Goal: Obtain resource: Obtain resource

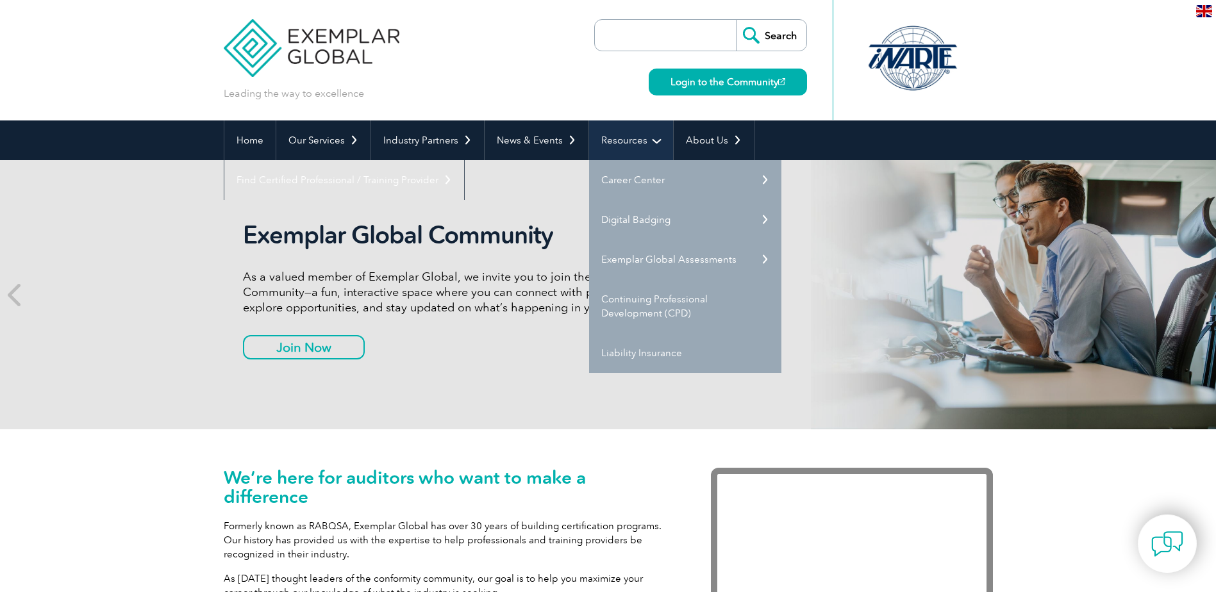
click at [646, 146] on link "Resources" at bounding box center [631, 140] width 84 height 40
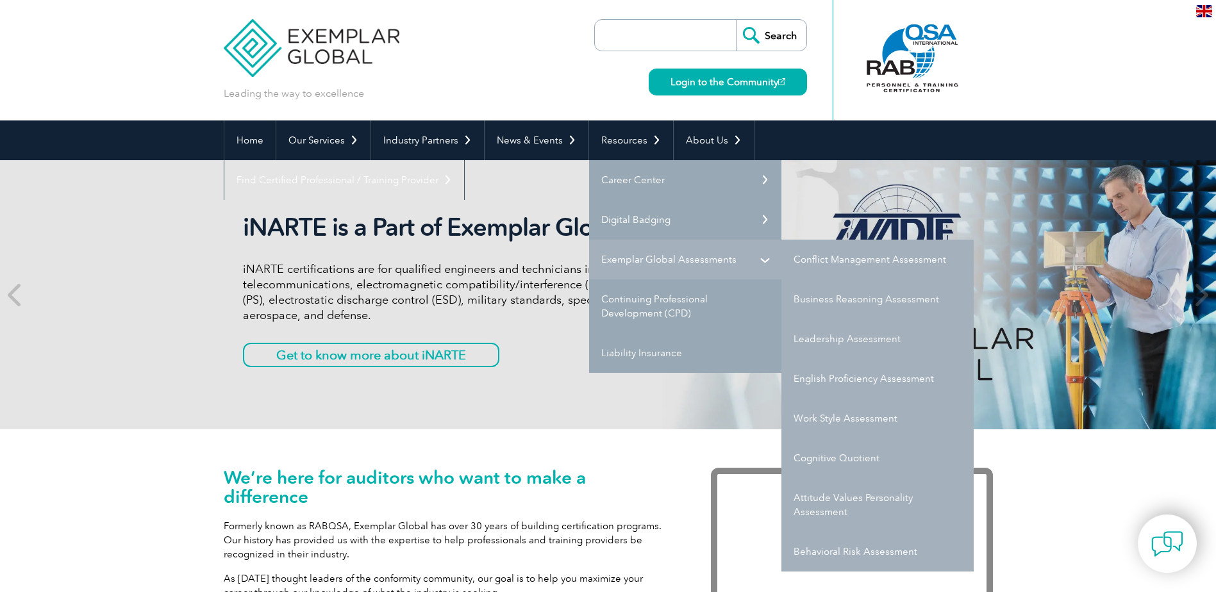
click at [649, 260] on link "Exemplar Global Assessments" at bounding box center [685, 260] width 192 height 40
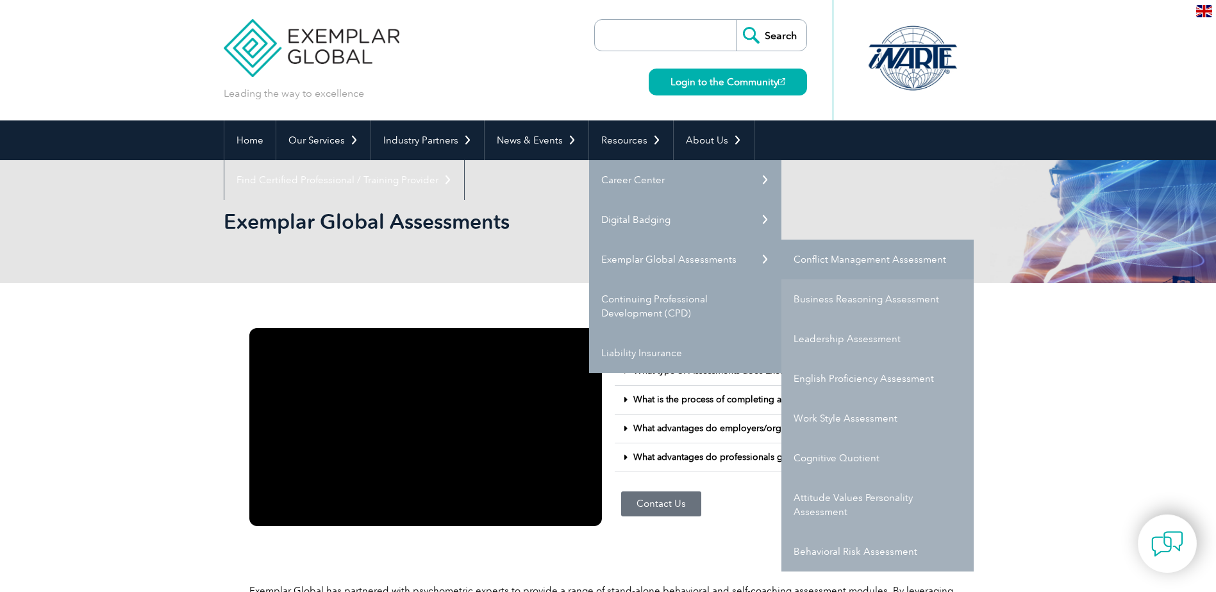
click at [865, 260] on link "Conflict Management Assessment" at bounding box center [877, 260] width 192 height 40
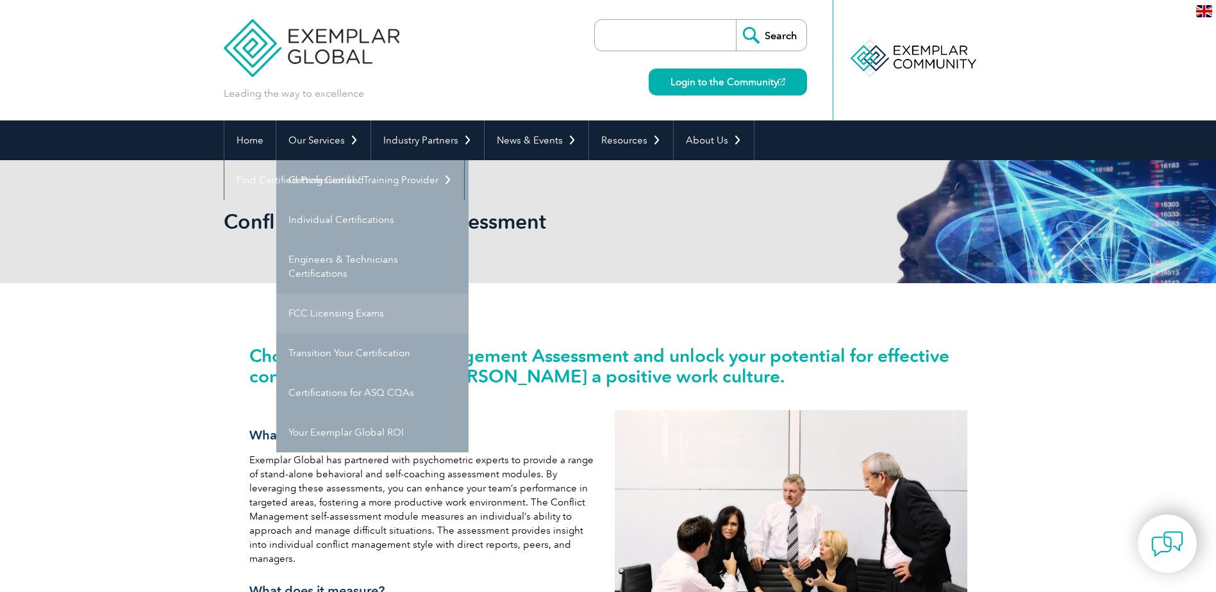
click at [335, 315] on link "FCC Licensing Exams" at bounding box center [372, 314] width 192 height 40
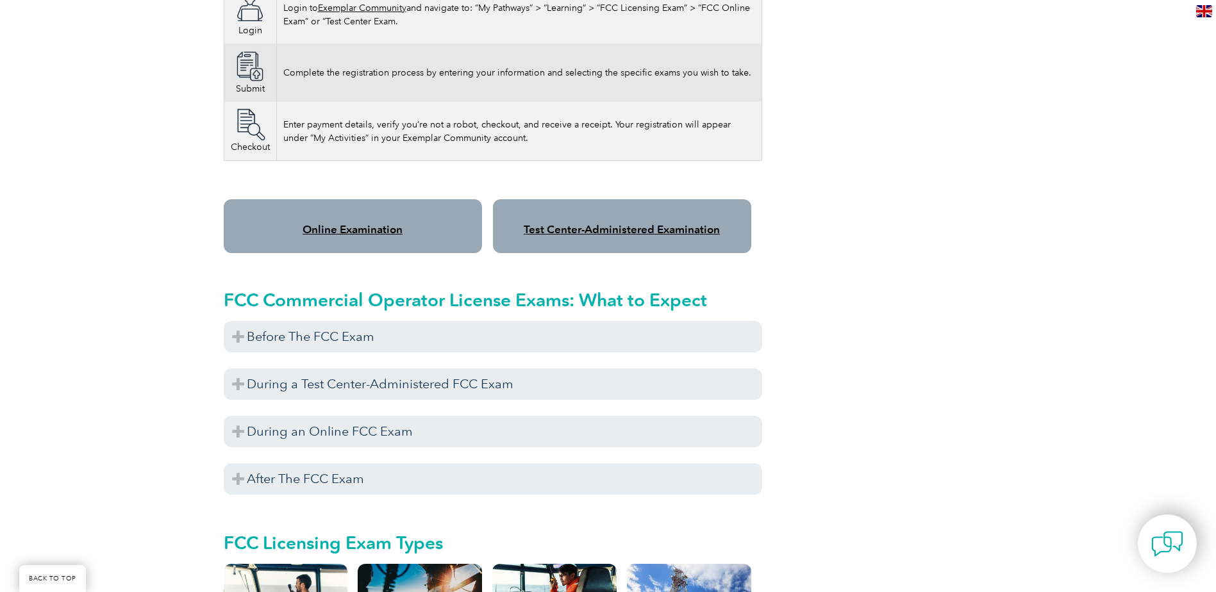
scroll to position [961, 0]
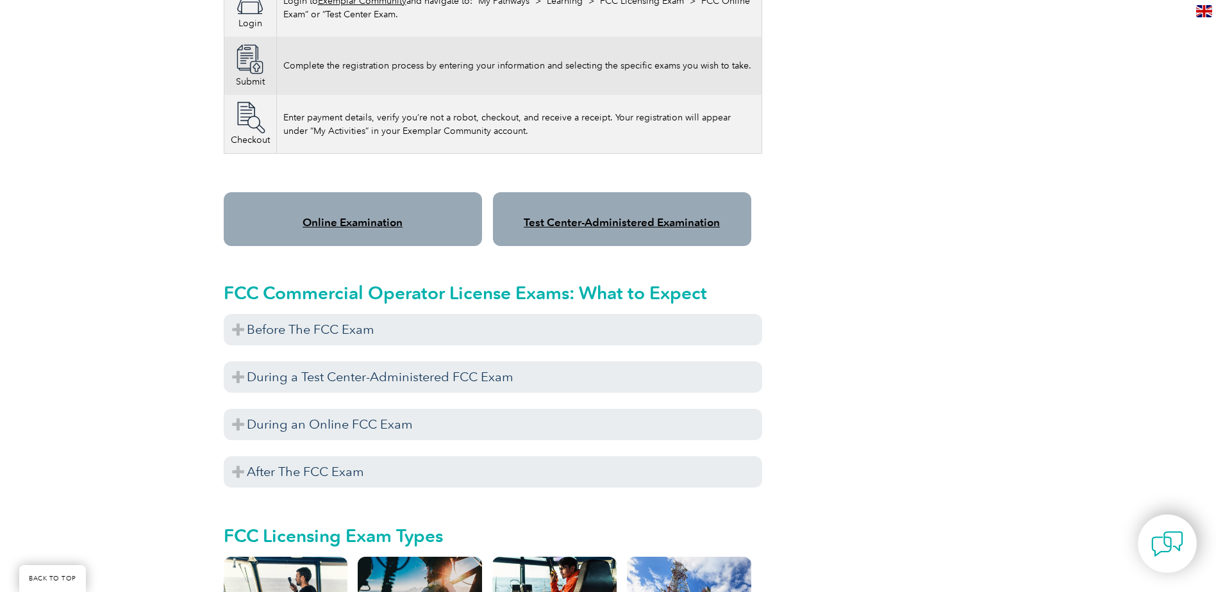
click at [592, 216] on link "Test Center-Administered Examination" at bounding box center [622, 222] width 196 height 13
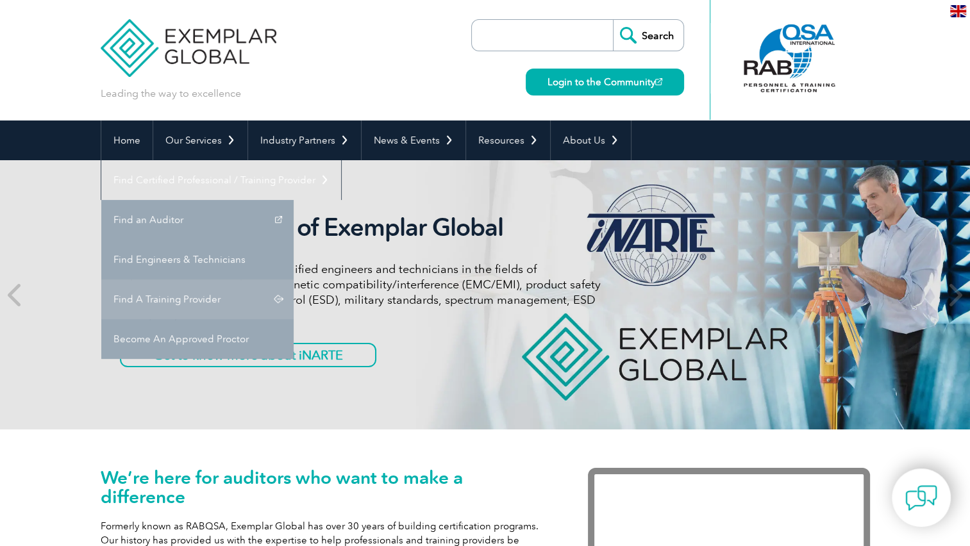
click at [294, 279] on link "Find A Training Provider" at bounding box center [197, 299] width 192 height 40
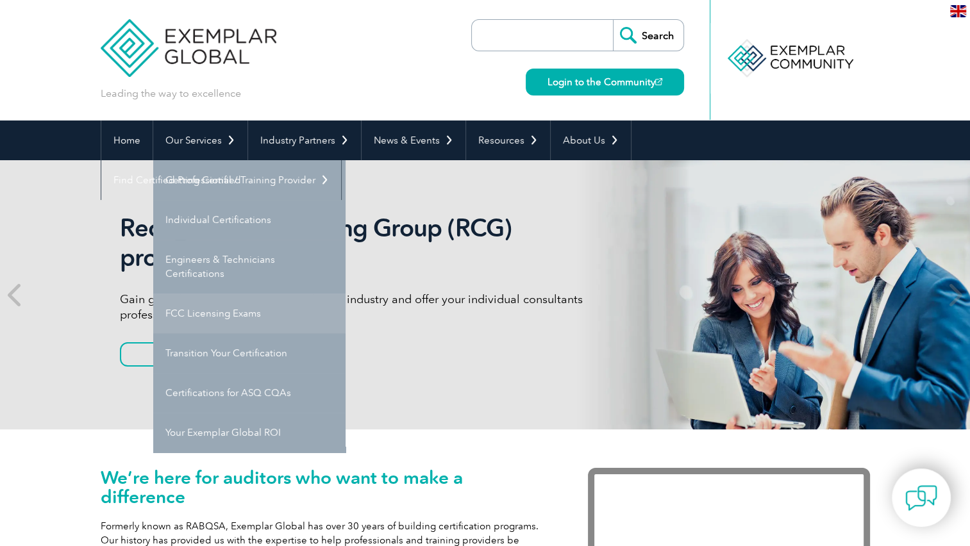
click at [197, 314] on link "FCC Licensing Exams" at bounding box center [249, 314] width 192 height 40
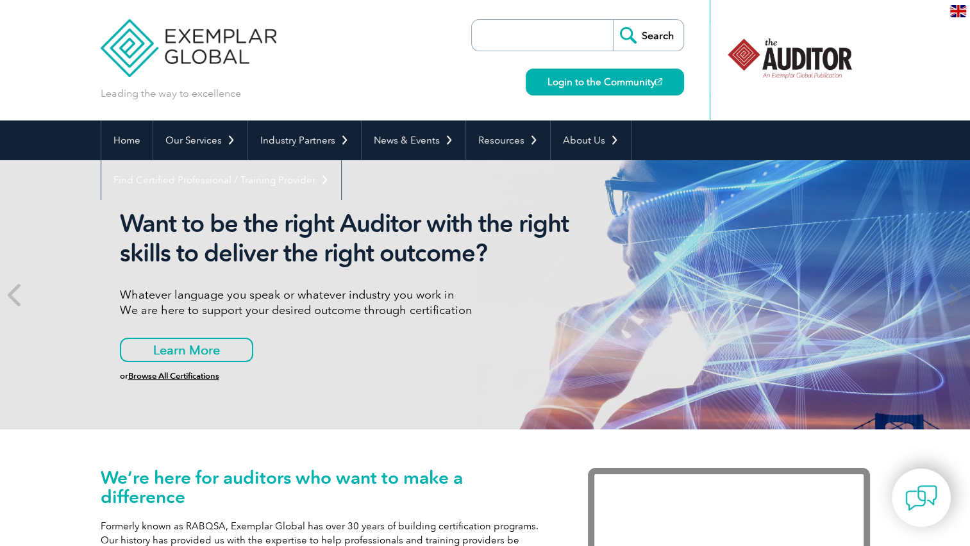
click at [495, 33] on input "search" at bounding box center [545, 35] width 135 height 31
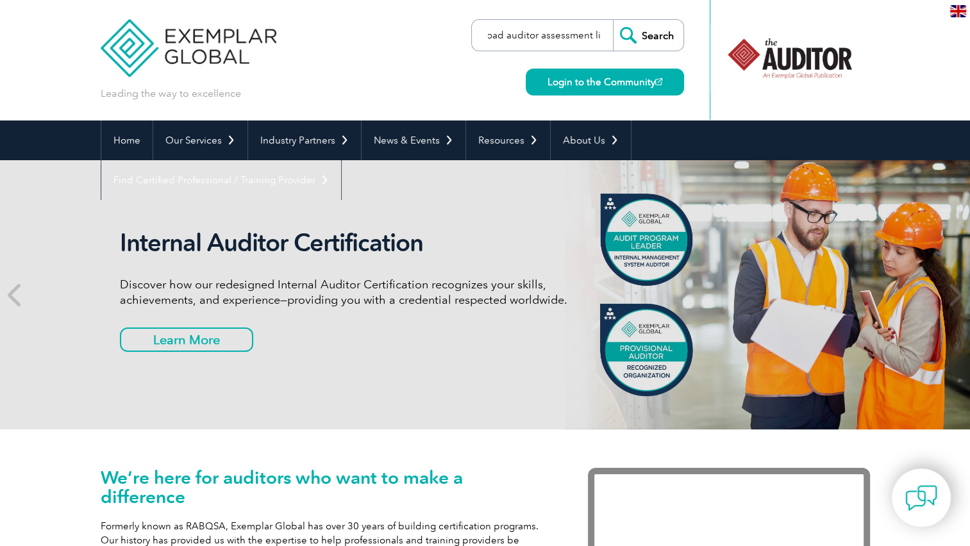
scroll to position [0, 32]
type input "download auditor assessment list"
click at [642, 26] on input "Search" at bounding box center [648, 35] width 71 height 31
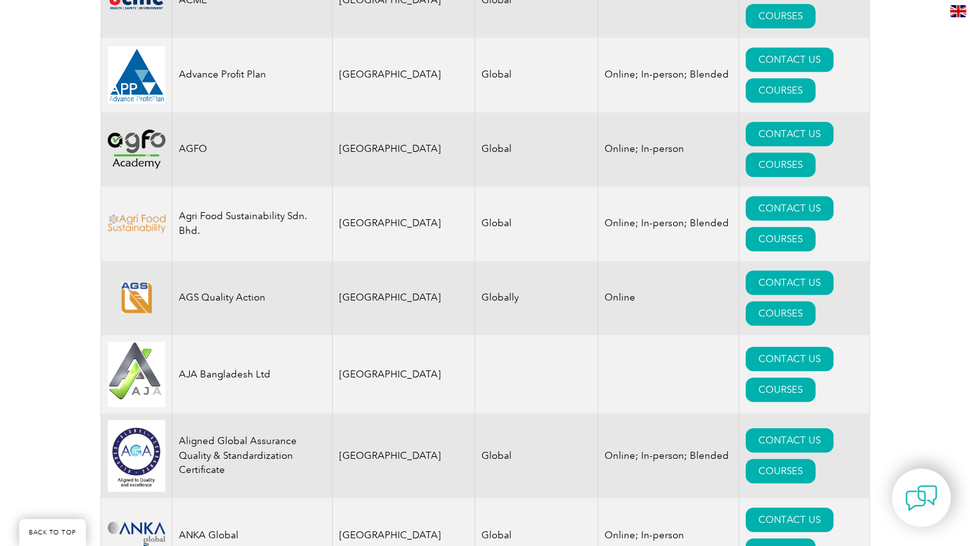
scroll to position [769, 0]
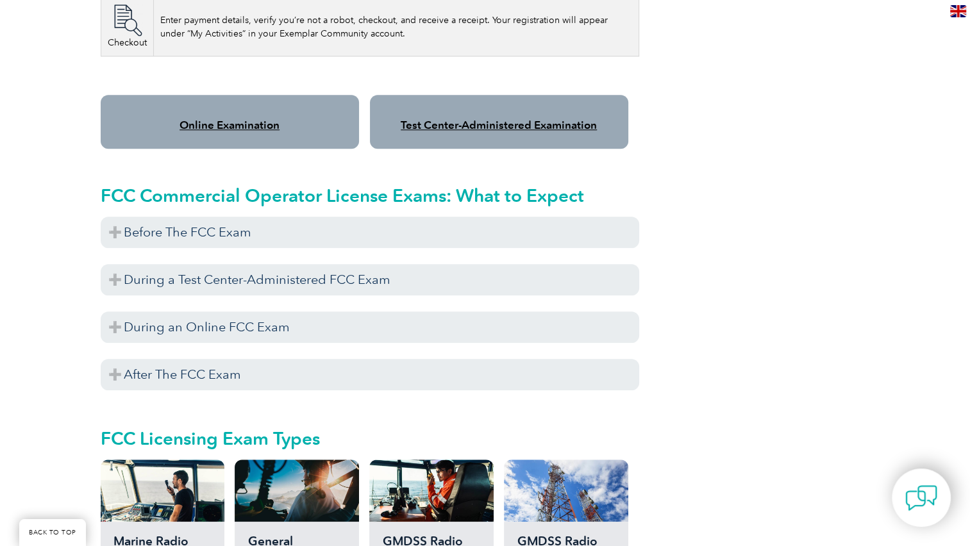
scroll to position [961, 0]
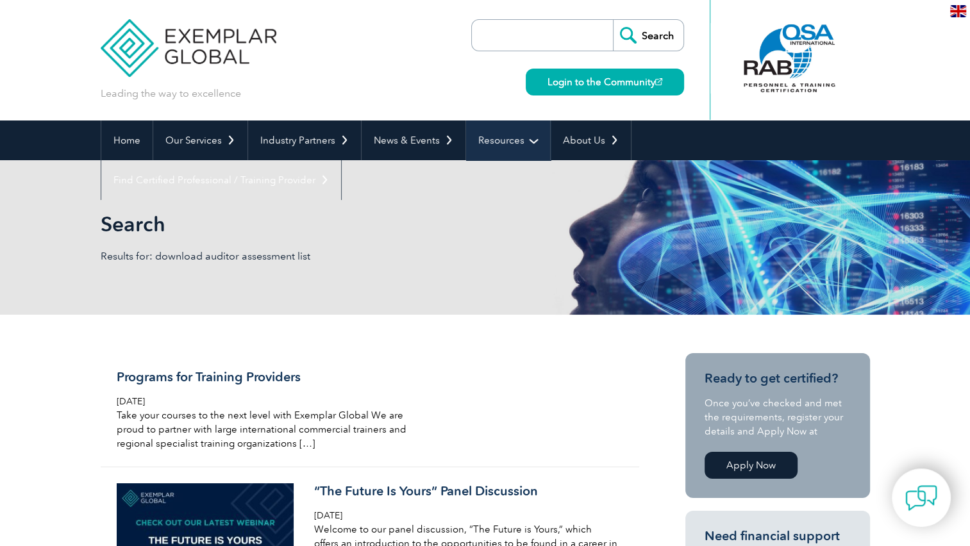
click at [520, 140] on link "Resources" at bounding box center [508, 140] width 84 height 40
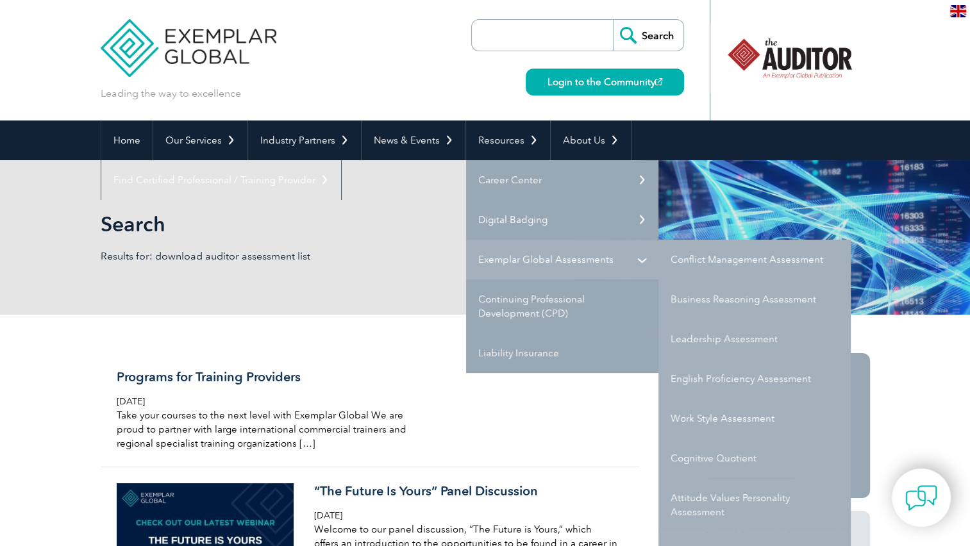
click at [507, 257] on link "Exemplar Global Assessments" at bounding box center [562, 260] width 192 height 40
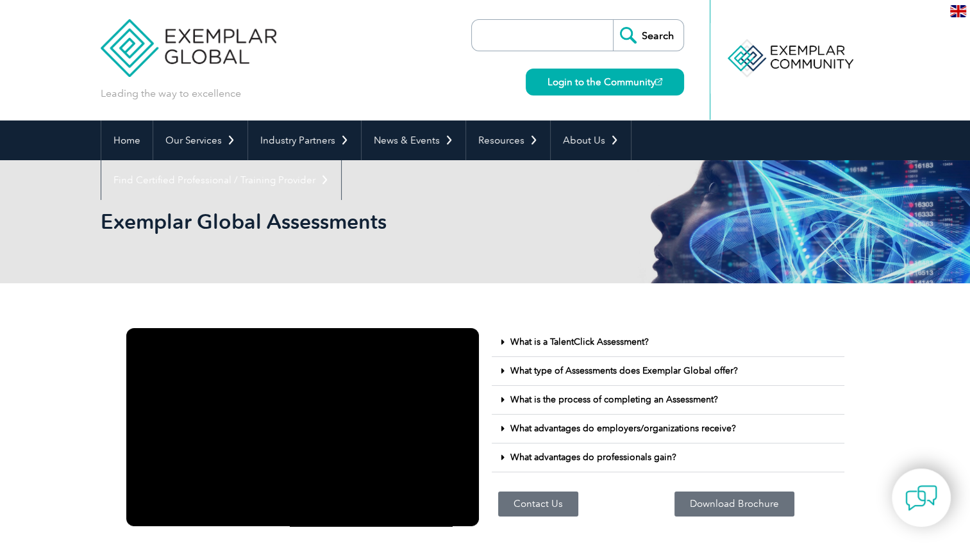
click at [549, 37] on input "search" at bounding box center [545, 35] width 135 height 31
type input "assessment"
click at [634, 39] on input "Search" at bounding box center [648, 35] width 71 height 31
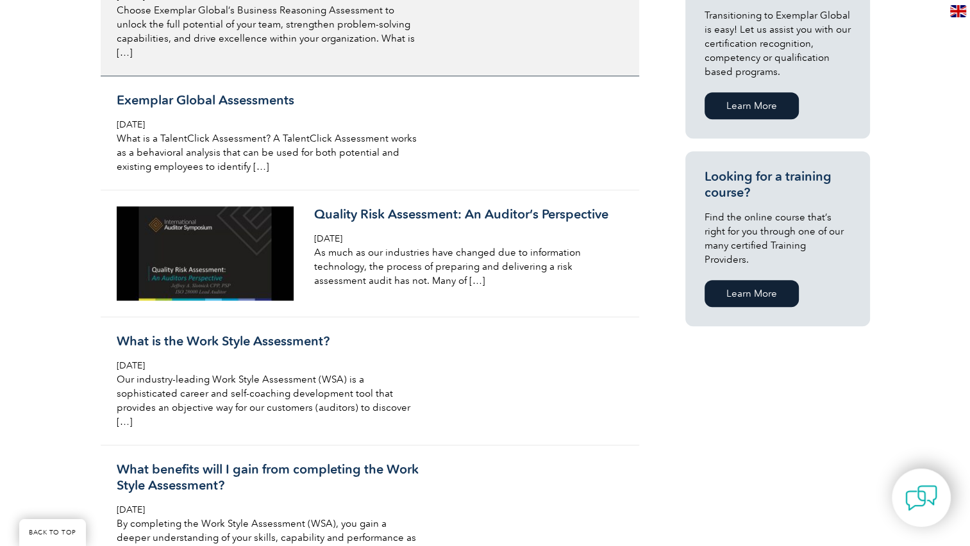
scroll to position [769, 0]
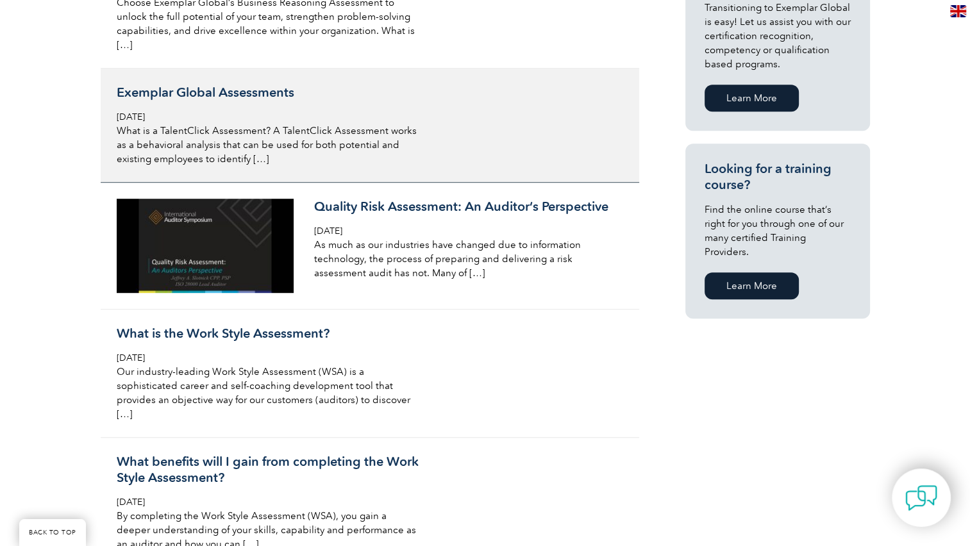
click at [218, 85] on h3 "Exemplar Global Assessments" at bounding box center [269, 93] width 304 height 16
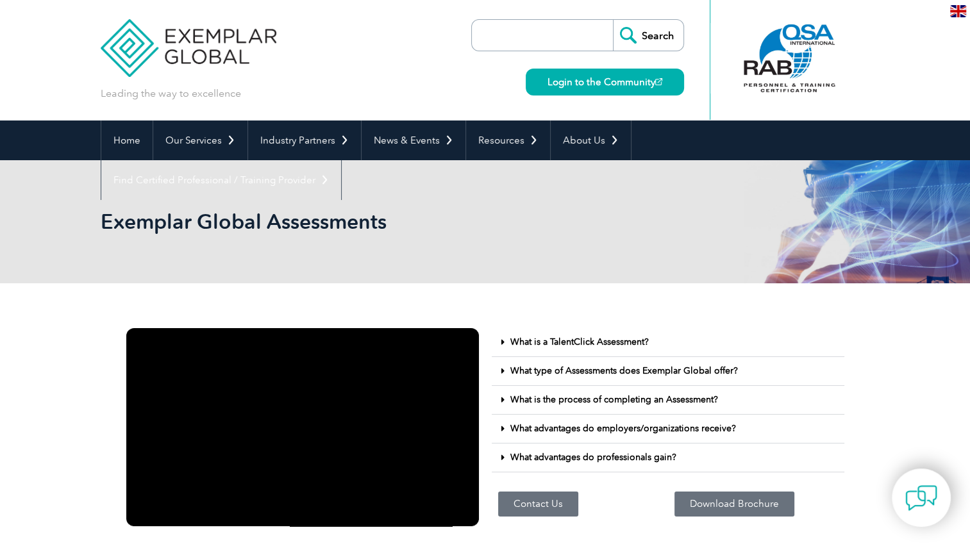
click at [486, 37] on input "search" at bounding box center [545, 35] width 135 height 31
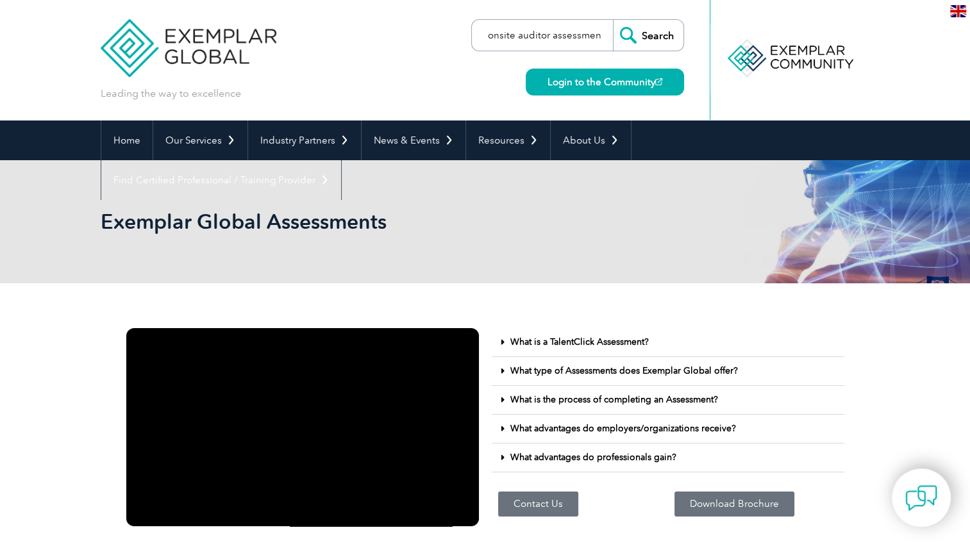
type input "onsite auditor assessment"
click at [613, 20] on input "Search" at bounding box center [648, 35] width 71 height 31
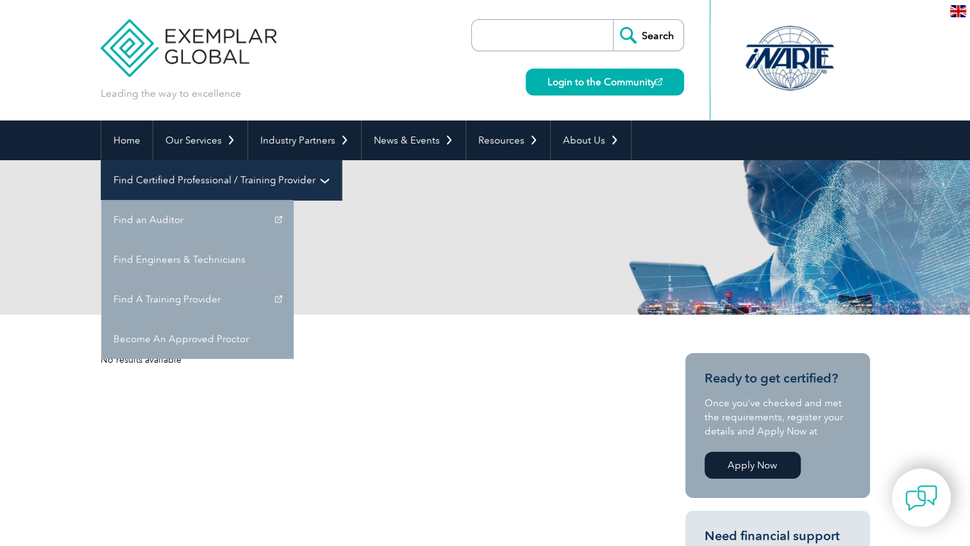
click at [341, 160] on link "Find Certified Professional / Training Provider" at bounding box center [221, 180] width 240 height 40
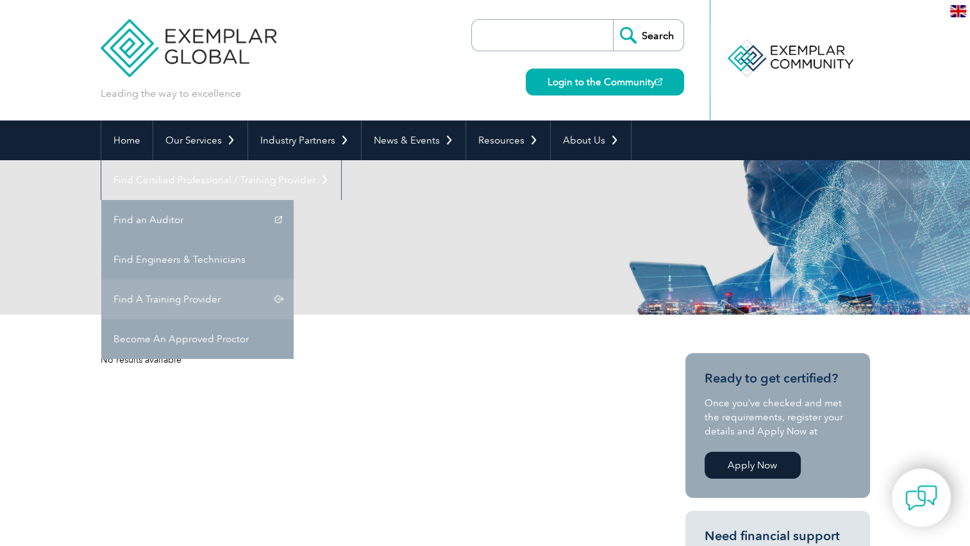
click at [294, 279] on link "Find A Training Provider" at bounding box center [197, 299] width 192 height 40
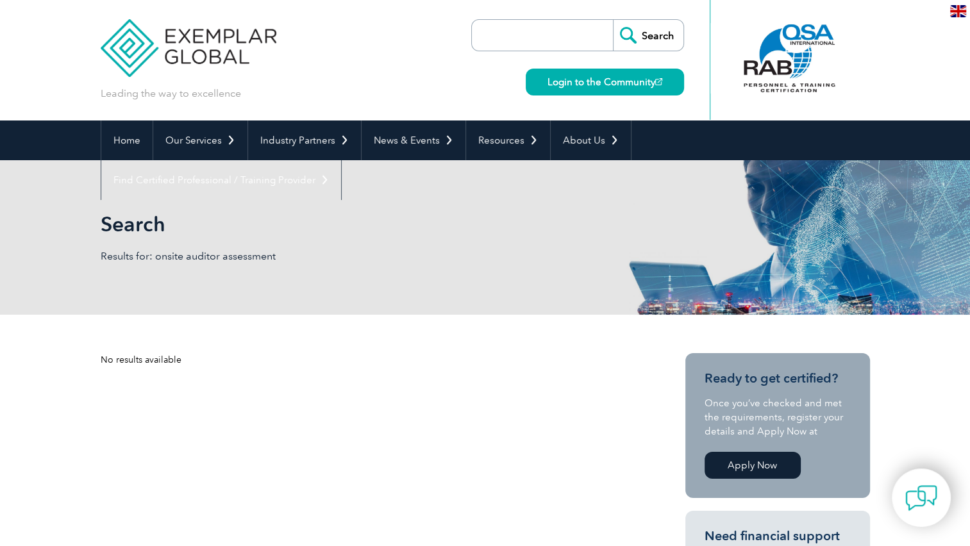
click at [476, 40] on form "Search" at bounding box center [577, 35] width 213 height 32
click at [485, 35] on input "search" at bounding box center [545, 35] width 135 height 31
type input "download auditor assessment list"
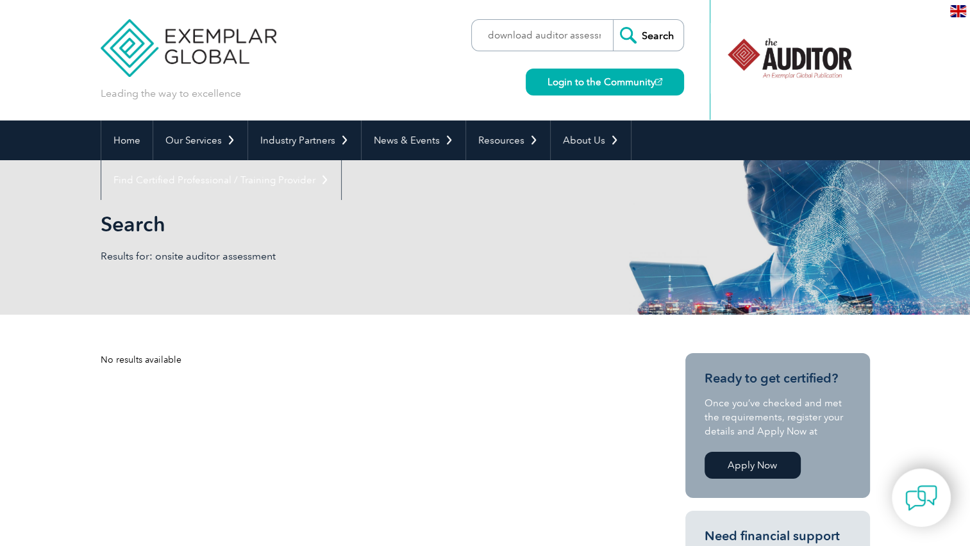
click at [643, 30] on input "Search" at bounding box center [648, 35] width 71 height 31
